Goal: Task Accomplishment & Management: Manage account settings

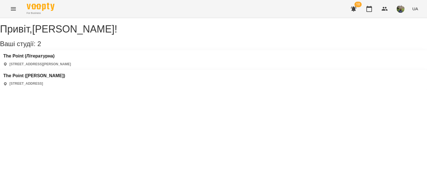
click at [355, 5] on span "10" at bounding box center [357, 5] width 7 height 6
click at [353, 11] on icon "button" at bounding box center [353, 9] width 7 height 7
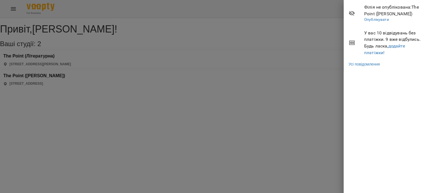
click at [318, 50] on div at bounding box center [213, 96] width 427 height 193
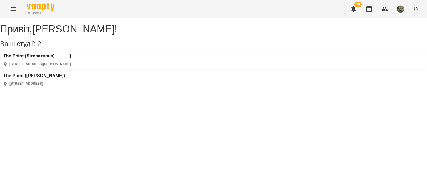
click at [44, 59] on h3 "The Point (Літературна)" at bounding box center [37, 56] width 68 height 5
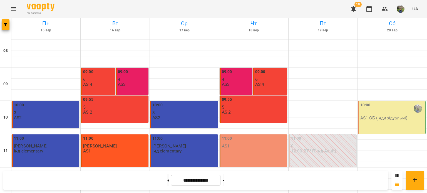
click at [389, 119] on p "AS1 СБ (Індивідуальні)" at bounding box center [383, 118] width 47 height 5
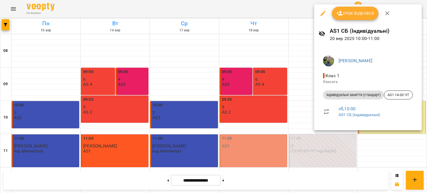
click at [359, 11] on span "Урок відбувся" at bounding box center [355, 13] width 38 height 7
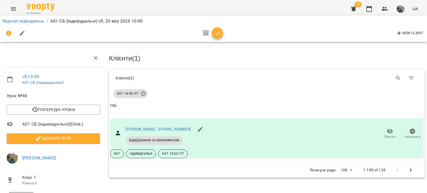
click at [219, 36] on button "button" at bounding box center [217, 33] width 11 height 11
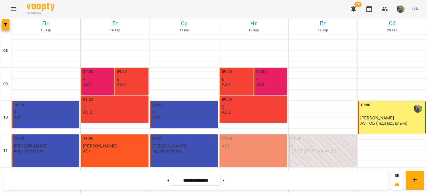
scroll to position [266, 0]
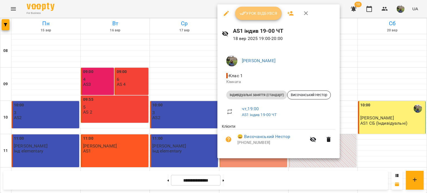
click at [262, 18] on button "Урок відбувся" at bounding box center [258, 13] width 47 height 13
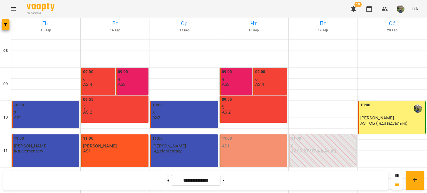
scroll to position [135, 0]
click at [167, 183] on button at bounding box center [167, 180] width 1 height 12
type input "**********"
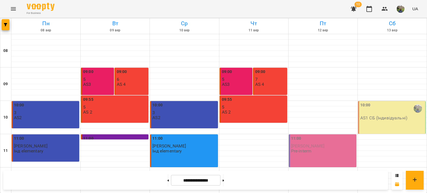
scroll to position [266, 0]
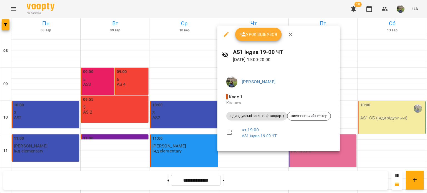
click at [91, 126] on div at bounding box center [213, 96] width 427 height 193
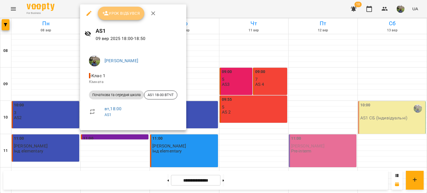
click at [126, 11] on span "Урок відбувся" at bounding box center [121, 13] width 38 height 7
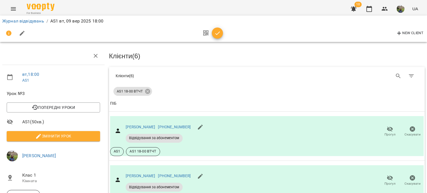
scroll to position [132, 0]
